Goal: Task Accomplishment & Management: Manage account settings

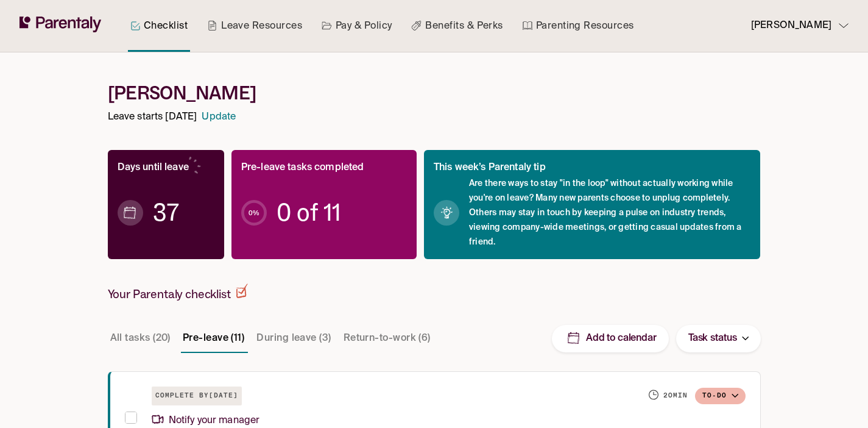
click at [814, 18] on p "Sarah Gruber" at bounding box center [791, 26] width 80 height 16
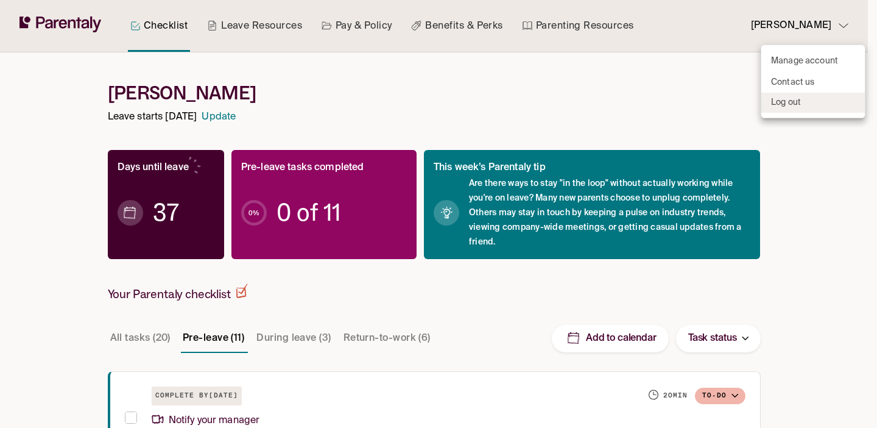
click at [801, 102] on li "Log out" at bounding box center [813, 103] width 104 height 20
